Goal: Information Seeking & Learning: Learn about a topic

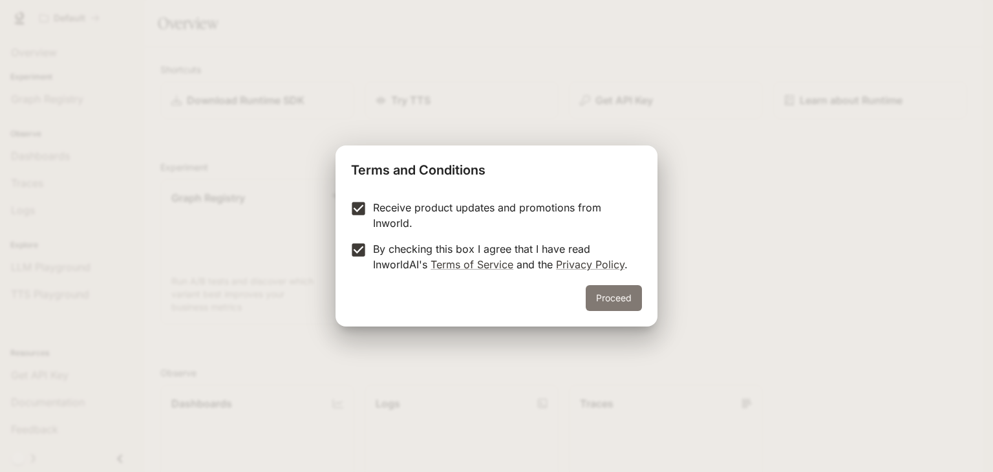
click at [621, 301] on button "Proceed" at bounding box center [614, 298] width 56 height 26
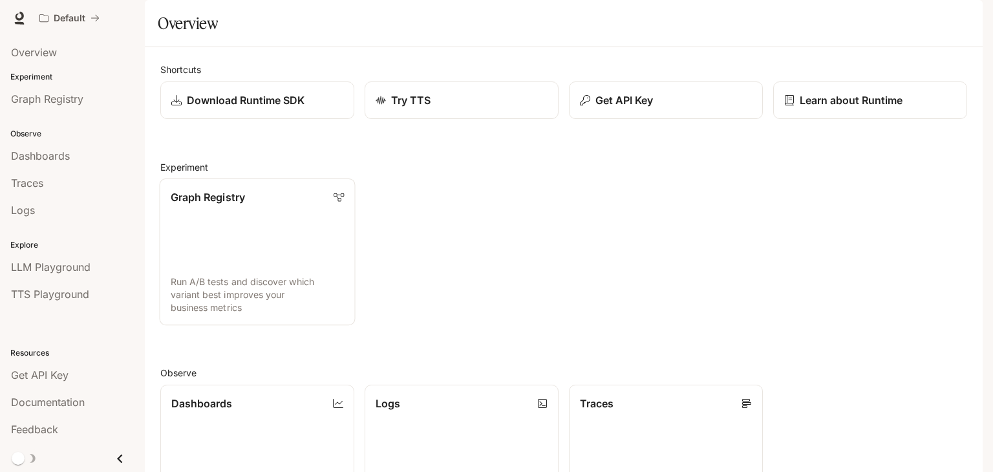
click at [217, 314] on p "Run A/B tests and discover which variant best improves your business metrics" at bounding box center [258, 294] width 174 height 39
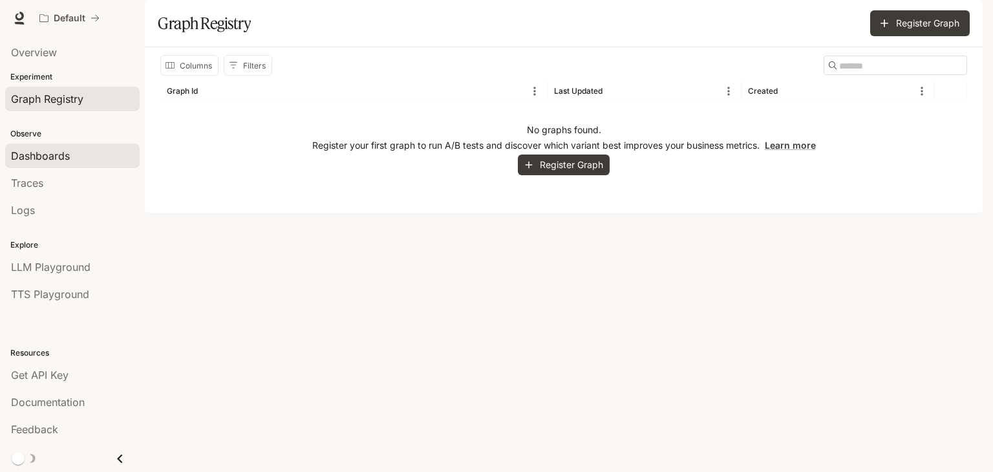
click at [53, 158] on span "Dashboards" at bounding box center [40, 156] width 59 height 16
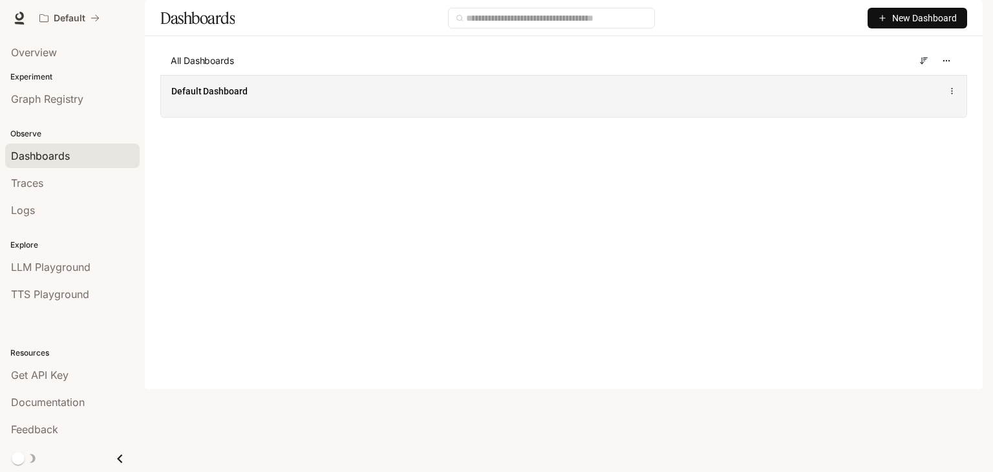
click at [267, 98] on div "Default Dashboard" at bounding box center [397, 91] width 453 height 13
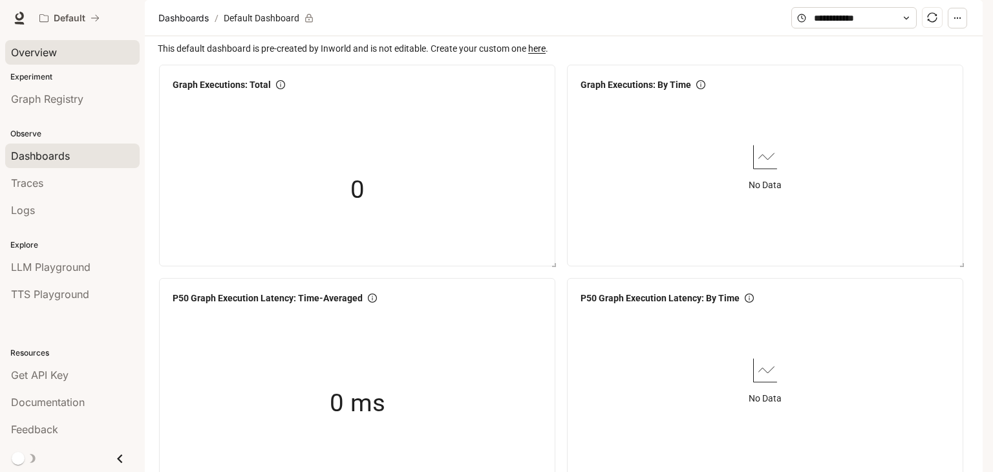
click at [54, 52] on span "Overview" at bounding box center [34, 53] width 46 height 16
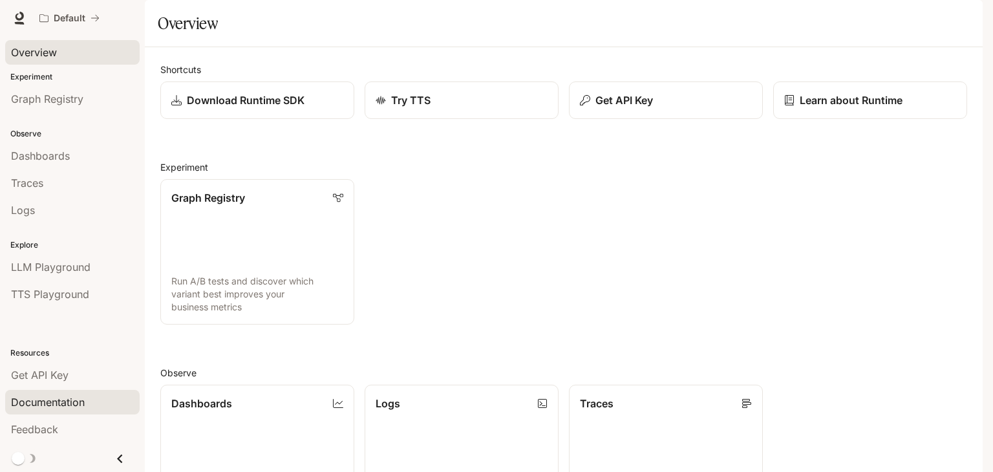
click at [41, 407] on span "Documentation" at bounding box center [48, 402] width 74 height 16
